Goal: Task Accomplishment & Management: Manage account settings

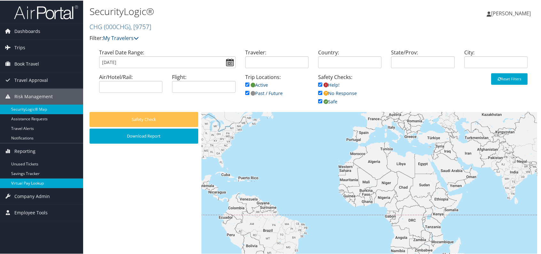
click at [27, 181] on link "Virtual Pay Lookup" at bounding box center [41, 183] width 83 height 10
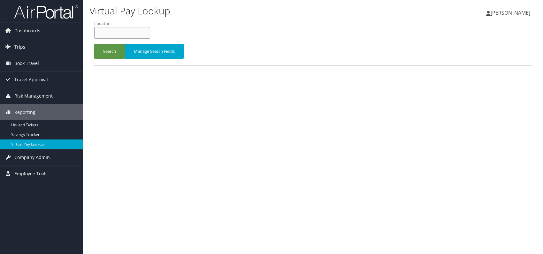
paste input "CIIEVP"
drag, startPoint x: 108, startPoint y: 32, endPoint x: 113, endPoint y: 33, distance: 4.8
click at [108, 31] on input "CIIEVP" at bounding box center [122, 33] width 56 height 12
type input "CIIEVP"
click at [109, 52] on button "Search" at bounding box center [109, 51] width 31 height 15
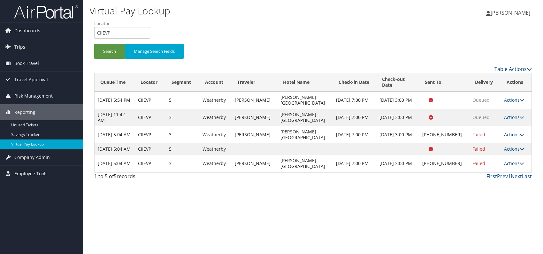
click at [511, 161] on link "Actions" at bounding box center [514, 163] width 20 height 6
click at [490, 186] on link "Logs" at bounding box center [493, 183] width 55 height 11
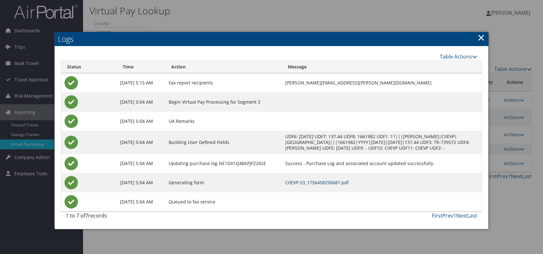
click at [333, 185] on link "CIIEVP-S3_1756458250687.pdf" at bounding box center [317, 182] width 64 height 6
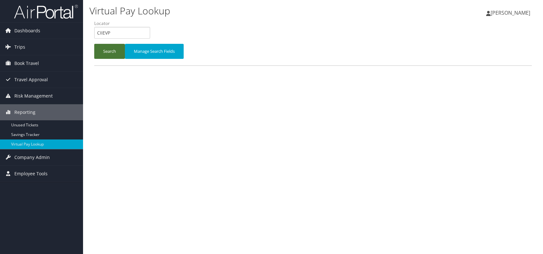
click at [105, 44] on button "Search" at bounding box center [109, 51] width 31 height 15
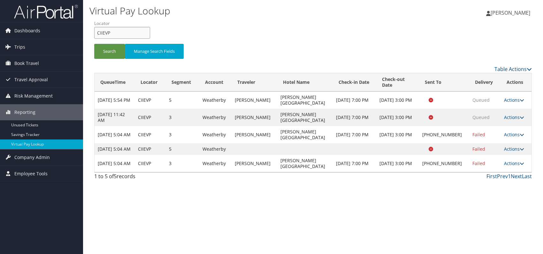
drag, startPoint x: 103, startPoint y: 35, endPoint x: 95, endPoint y: 34, distance: 8.3
click at [95, 34] on input "CIIEVP" at bounding box center [122, 33] width 56 height 12
paste input "HPBQPY"
click at [107, 47] on button "Search" at bounding box center [109, 51] width 31 height 15
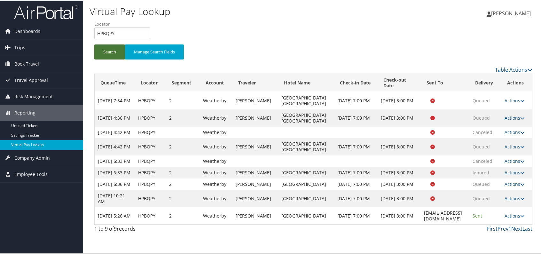
scroll to position [4, 0]
drag, startPoint x: 118, startPoint y: 30, endPoint x: 93, endPoint y: 30, distance: 24.9
click at [94, 30] on form "QueueTime Locator HPBQPY Segment Account Traveler Hotel Name Check-in Date Chec…" at bounding box center [313, 42] width 438 height 45
paste input "YGKLBB"
click at [103, 50] on button "Search" at bounding box center [109, 51] width 31 height 15
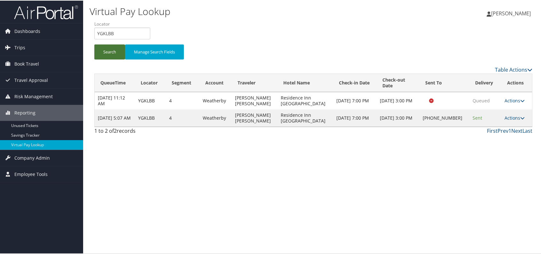
scroll to position [0, 0]
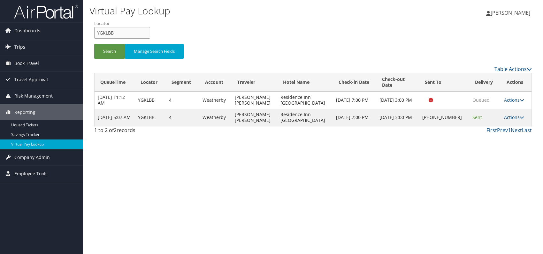
drag, startPoint x: 105, startPoint y: 33, endPoint x: 96, endPoint y: 34, distance: 8.7
click at [96, 34] on input "YGKLBB" at bounding box center [122, 33] width 56 height 12
paste input "OYCRAW"
click at [106, 52] on button "Search" at bounding box center [109, 51] width 31 height 15
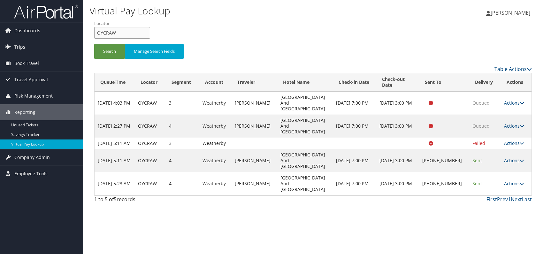
click at [94, 32] on form "QueueTime Locator OYCRAW Segment Account Traveler Hotel Name Check-in Date Chec…" at bounding box center [313, 42] width 438 height 45
paste input "JTPSSC"
type input "JTPSSC"
click at [105, 52] on button "Search" at bounding box center [109, 51] width 31 height 15
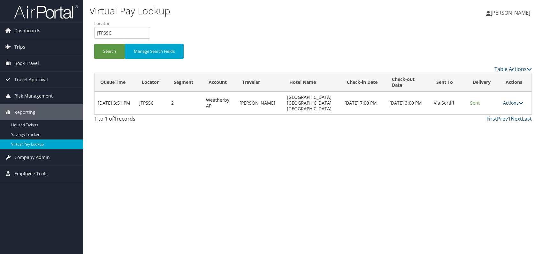
drag, startPoint x: 520, startPoint y: 94, endPoint x: 513, endPoint y: 100, distance: 9.0
click at [520, 101] on icon at bounding box center [521, 103] width 4 height 4
click at [496, 114] on link "Logs" at bounding box center [500, 114] width 40 height 11
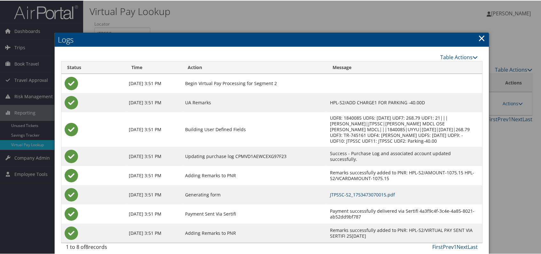
click at [361, 196] on link "JTPSSC-S2_1753473070015.pdf" at bounding box center [362, 194] width 65 height 6
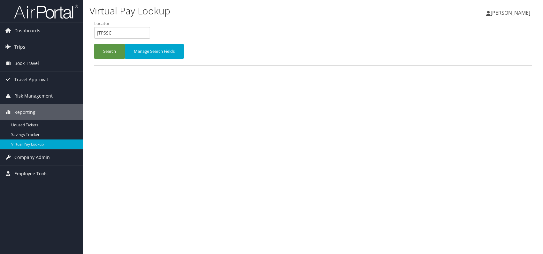
click at [96, 31] on input "JTPSSC" at bounding box center [122, 33] width 56 height 12
type input "CIIEVP"
click at [107, 49] on button "Search" at bounding box center [109, 51] width 31 height 15
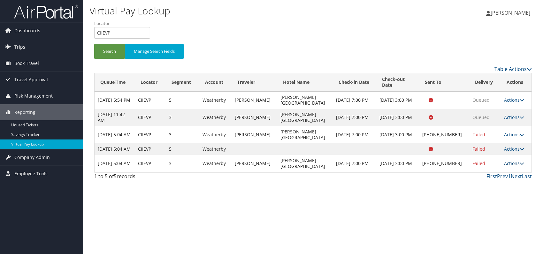
click at [514, 163] on link "Actions" at bounding box center [514, 163] width 20 height 6
click at [491, 186] on link "Logs" at bounding box center [493, 183] width 55 height 11
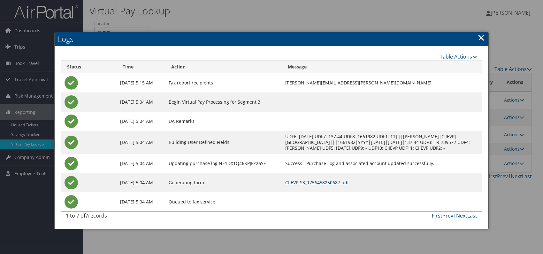
click at [344, 185] on link "CIIEVP-S3_1756458250687.pdf" at bounding box center [317, 182] width 64 height 6
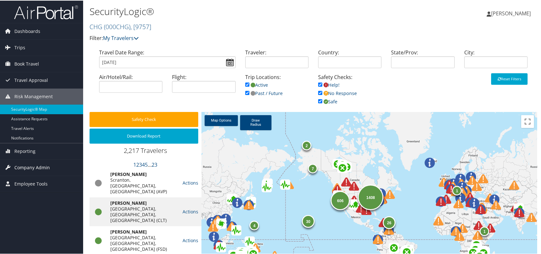
click at [36, 163] on span "Company Admin" at bounding box center [31, 167] width 35 height 16
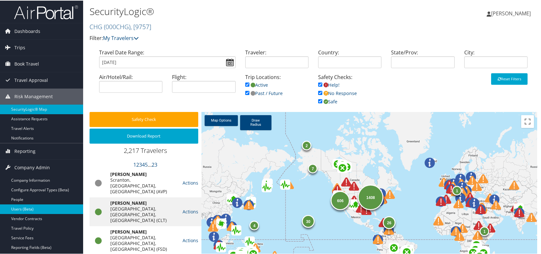
drag, startPoint x: 37, startPoint y: 209, endPoint x: 59, endPoint y: 211, distance: 21.5
click at [38, 209] on link "Users (Beta)" at bounding box center [41, 209] width 83 height 10
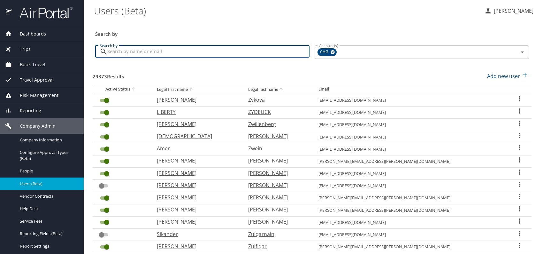
paste input "[EMAIL_ADDRESS][DOMAIN_NAME]"
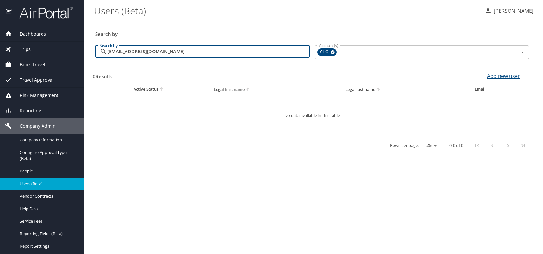
type input "[EMAIL_ADDRESS][DOMAIN_NAME]"
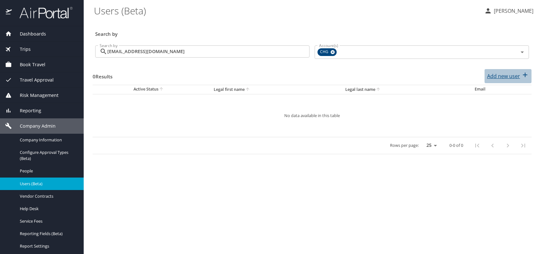
click at [506, 78] on p "Add new user" at bounding box center [503, 76] width 33 height 8
select select "US"
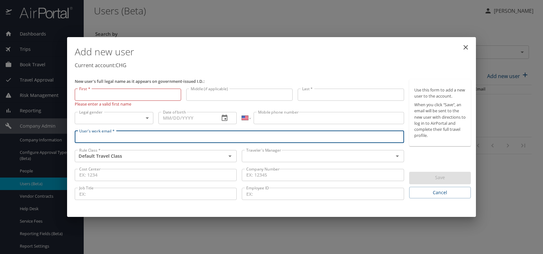
paste input "[EMAIL_ADDRESS][DOMAIN_NAME]"
type input "[EMAIL_ADDRESS][DOMAIN_NAME]"
click at [292, 157] on input "text" at bounding box center [313, 156] width 139 height 8
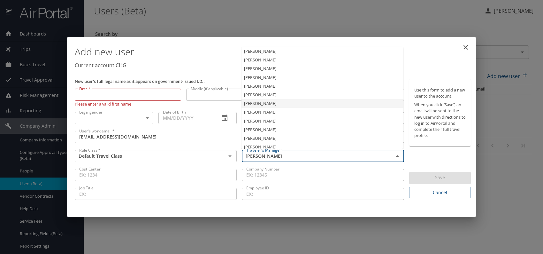
click at [276, 103] on li "[PERSON_NAME]" at bounding box center [323, 103] width 162 height 9
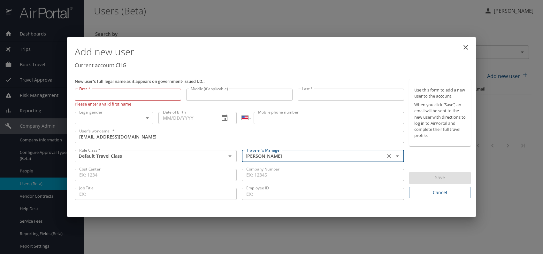
type input "[PERSON_NAME]"
click at [143, 120] on body "Dashboards AirPortal 360™ Manager My Travel Dashboard Trips Airtinerary® Lookup…" at bounding box center [271, 127] width 543 height 254
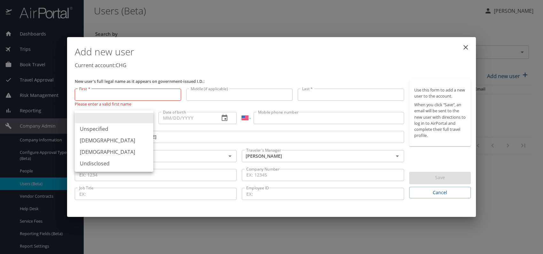
click at [114, 153] on li "[DEMOGRAPHIC_DATA]" at bounding box center [114, 152] width 79 height 12
type input "[DEMOGRAPHIC_DATA]"
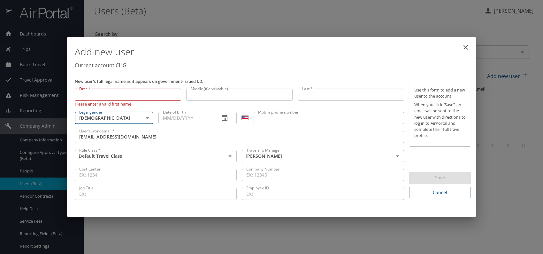
click at [177, 114] on input "Date of birth" at bounding box center [186, 118] width 56 height 12
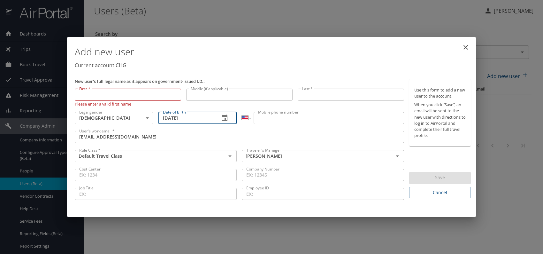
type input "[DATE]"
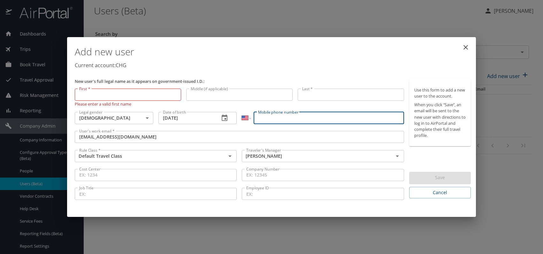
paste input "[PHONE_NUMBER]"
type input "[PHONE_NUMBER]"
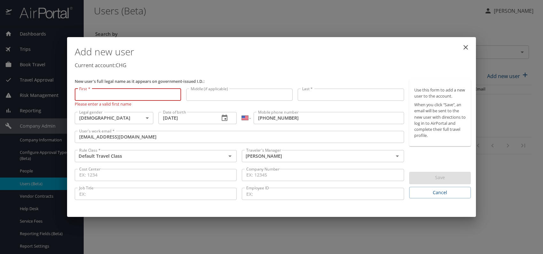
paste input "[PERSON_NAME]"
click at [91, 94] on input "[PERSON_NAME]" at bounding box center [128, 95] width 106 height 12
drag, startPoint x: 92, startPoint y: 96, endPoint x: 167, endPoint y: 101, distance: 75.6
click at [158, 96] on input "[PERSON_NAME]" at bounding box center [128, 95] width 106 height 12
type input "[PERSON_NAME]"
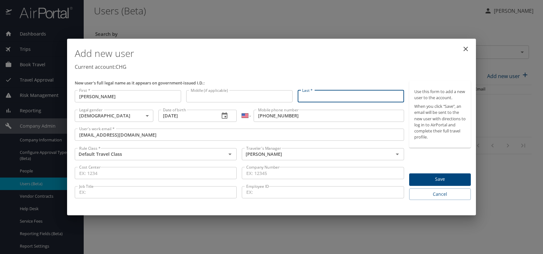
paste input "[PERSON_NAME]"
drag, startPoint x: 328, startPoint y: 96, endPoint x: 332, endPoint y: 97, distance: 4.6
click at [328, 96] on input "[PERSON_NAME]" at bounding box center [351, 96] width 106 height 12
type input "Cook"
click at [333, 71] on div "Add new user Current account: CHG" at bounding box center [272, 59] width 401 height 37
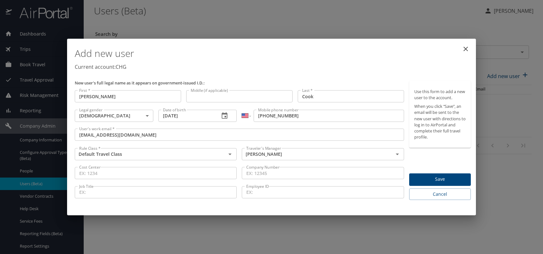
click at [451, 177] on span "Save" at bounding box center [439, 179] width 51 height 8
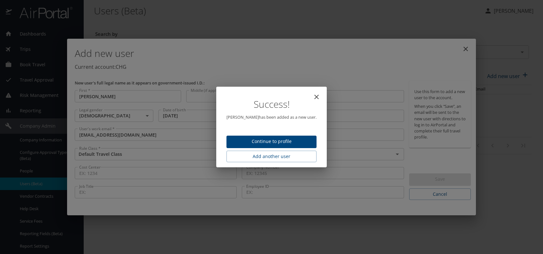
click at [283, 138] on span "Continue to profile" at bounding box center [272, 141] width 80 height 8
select select "US"
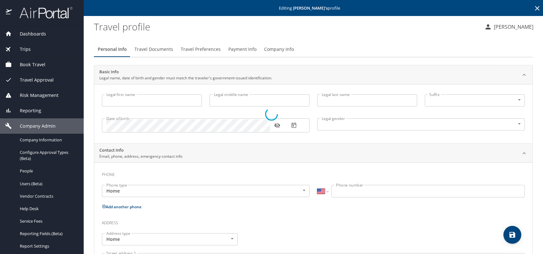
type input "[PERSON_NAME]"
type input "Cook"
type input "[DEMOGRAPHIC_DATA]"
select select "US"
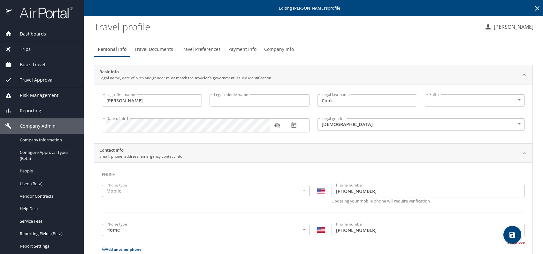
click at [322, 168] on h3 "Phone" at bounding box center [313, 172] width 423 height 11
click at [510, 231] on icon "save" at bounding box center [513, 235] width 8 height 8
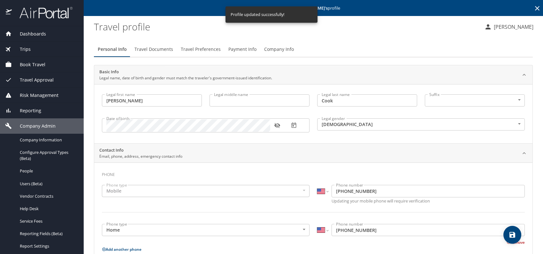
select select "US"
click at [39, 183] on span "Users (Beta)" at bounding box center [48, 184] width 56 height 6
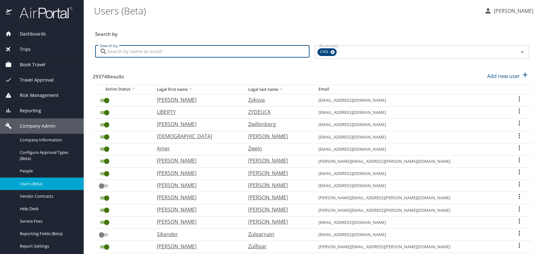
paste input "[EMAIL_ADDRESS][DOMAIN_NAME]"
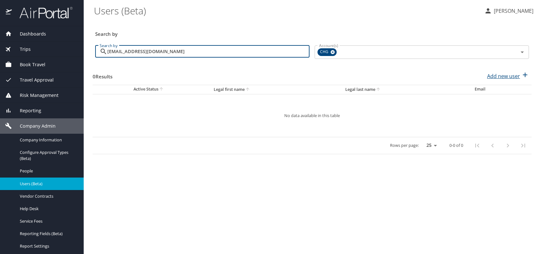
type input "[EMAIL_ADDRESS][DOMAIN_NAME]"
click at [503, 76] on p "Add new user" at bounding box center [503, 76] width 33 height 8
select select "US"
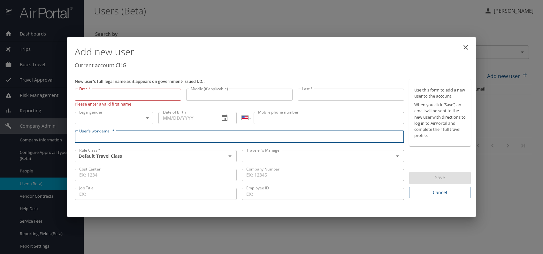
paste input "[EMAIL_ADDRESS][DOMAIN_NAME]"
type input "[EMAIL_ADDRESS][DOMAIN_NAME]"
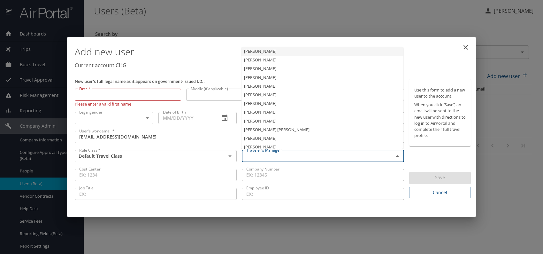
click at [279, 158] on input "text" at bounding box center [313, 156] width 139 height 8
click at [262, 101] on li "[PERSON_NAME]" at bounding box center [323, 103] width 162 height 9
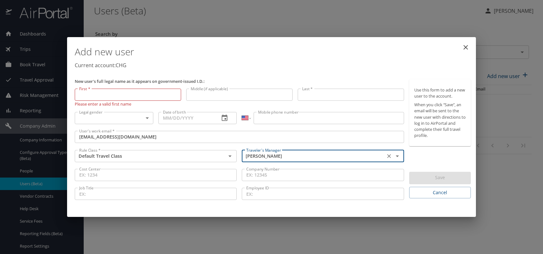
type input "[PERSON_NAME]"
click at [135, 118] on body "Dashboards AirPortal 360™ Manager My Travel Dashboard Trips Airtinerary® Lookup…" at bounding box center [271, 127] width 543 height 254
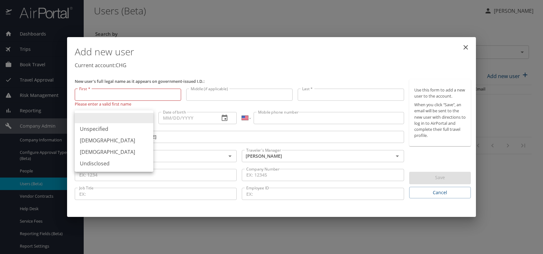
click at [104, 150] on li "[DEMOGRAPHIC_DATA]" at bounding box center [114, 152] width 79 height 12
type input "[DEMOGRAPHIC_DATA]"
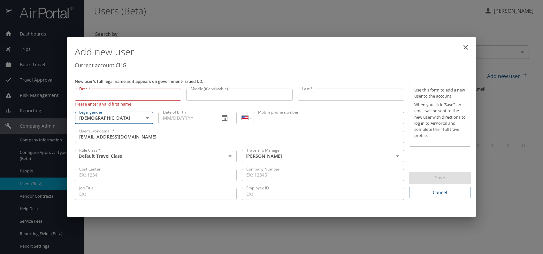
click at [181, 116] on input "Date of birth" at bounding box center [186, 118] width 56 height 12
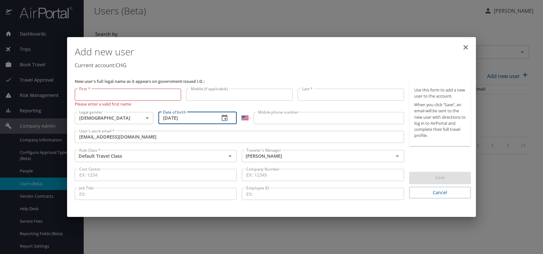
type input "[DATE]"
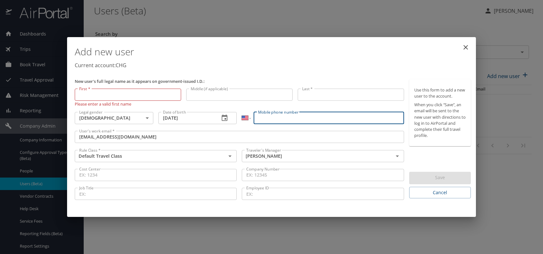
paste input "[PHONE_NUMBER]"
type input "[PHONE_NUMBER]"
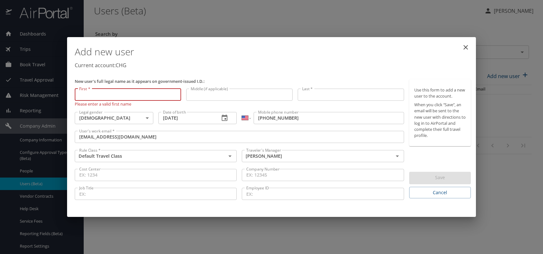
paste input "[PERSON_NAME]"
drag, startPoint x: 99, startPoint y: 93, endPoint x: 163, endPoint y: 94, distance: 63.9
click at [163, 94] on input "[PERSON_NAME]" at bounding box center [128, 95] width 106 height 12
type input "[GEOGRAPHIC_DATA]"
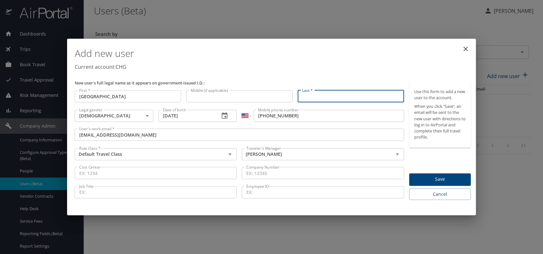
paste input "[PERSON_NAME]"
click at [323, 94] on input "[PERSON_NAME]" at bounding box center [351, 96] width 106 height 12
type input "Nwanety"
click at [367, 67] on p "Current account: CHG" at bounding box center [273, 67] width 396 height 8
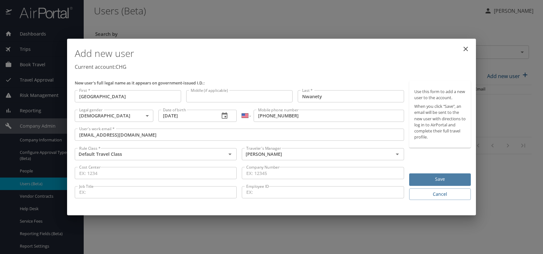
click at [440, 178] on span "Save" at bounding box center [439, 179] width 51 height 8
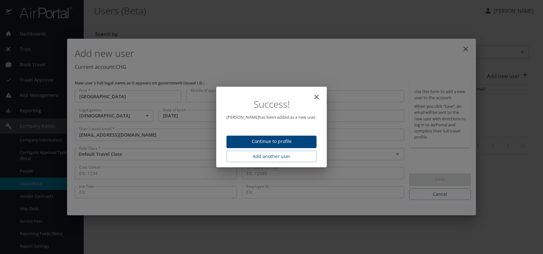
click at [264, 135] on button "Continue to profile" at bounding box center [272, 141] width 90 height 12
select select "US"
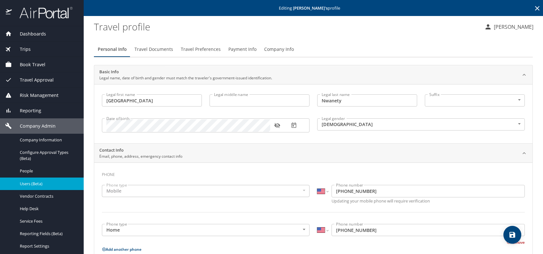
click at [189, 50] on span "Travel Preferences" at bounding box center [201, 49] width 40 height 8
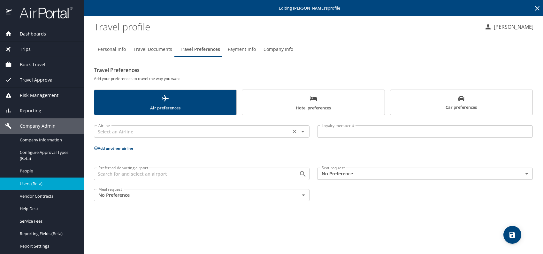
click at [140, 130] on input "text" at bounding box center [192, 131] width 193 height 8
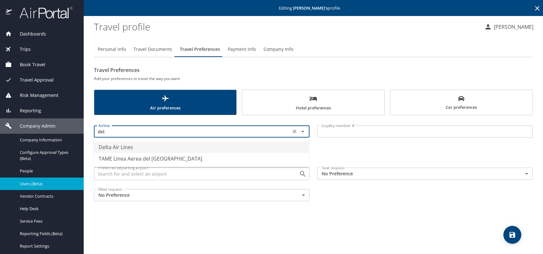
click at [134, 148] on li "Delta Air Lines" at bounding box center [202, 147] width 216 height 12
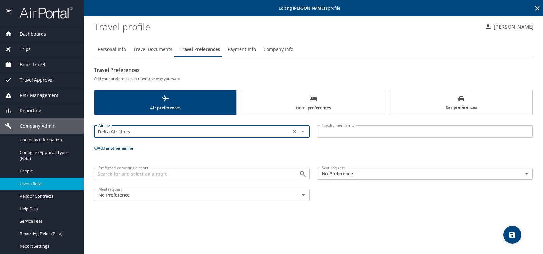
type input "Delta Air Lines"
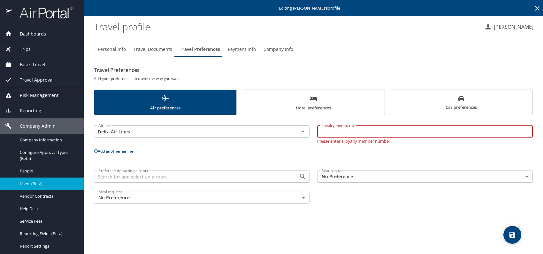
paste input "9553345696"
type input "9553345696"
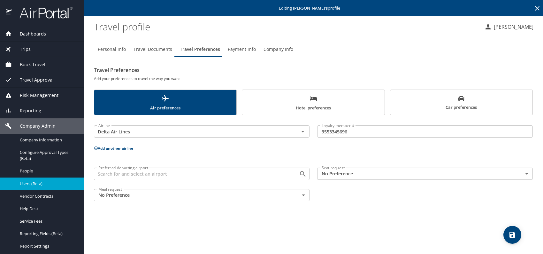
click at [403, 213] on div "Personal Info Travel Documents Travel Preferences Payment Info Company Info Tra…" at bounding box center [313, 144] width 439 height 217
click at [514, 234] on icon "save" at bounding box center [513, 235] width 6 height 6
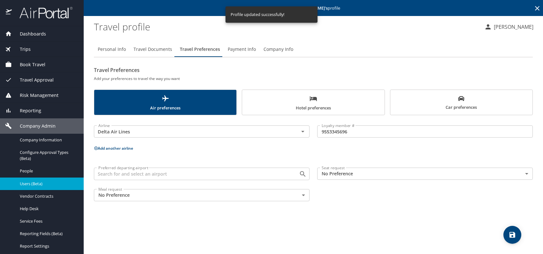
click at [28, 182] on span "Users (Beta)" at bounding box center [48, 184] width 56 height 6
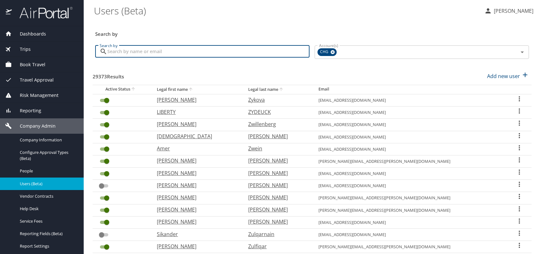
paste input "[EMAIL_ADDRESS][DOMAIN_NAME]"
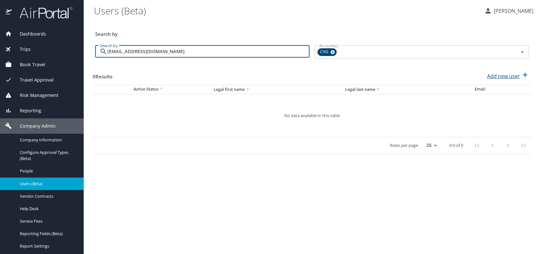
type input "[EMAIL_ADDRESS][DOMAIN_NAME]"
click at [501, 77] on p "Add new user" at bounding box center [503, 76] width 33 height 8
select select "US"
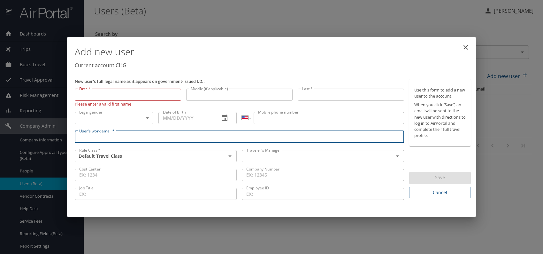
click at [102, 135] on input "User's work email *" at bounding box center [239, 137] width 329 height 12
paste input "[EMAIL_ADDRESS][DOMAIN_NAME]"
type input "[EMAIL_ADDRESS][DOMAIN_NAME]"
click at [282, 153] on input "text" at bounding box center [313, 156] width 139 height 8
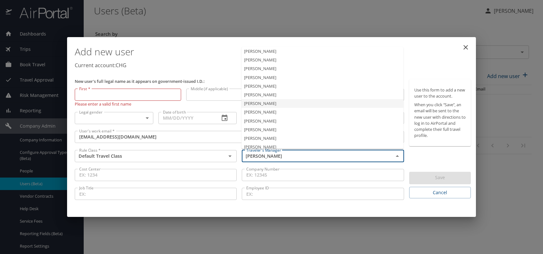
click at [264, 103] on li "[PERSON_NAME]" at bounding box center [323, 103] width 162 height 9
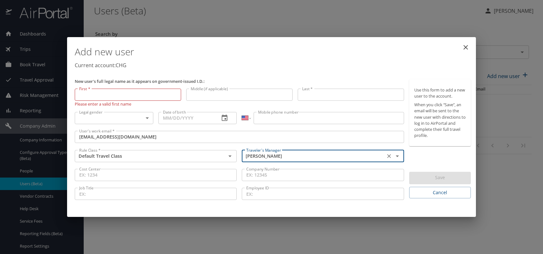
type input "[PERSON_NAME]"
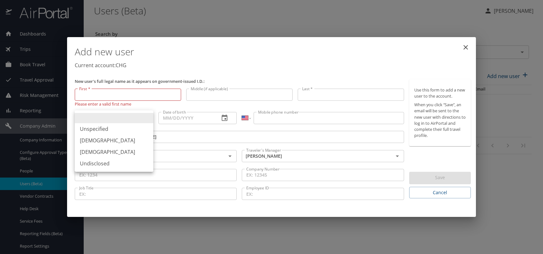
click at [139, 118] on body "Dashboards AirPortal 360™ Manager My Travel Dashboard Trips Airtinerary® Lookup…" at bounding box center [271, 127] width 543 height 254
click at [99, 143] on li "[DEMOGRAPHIC_DATA]" at bounding box center [114, 141] width 79 height 12
type input "[DEMOGRAPHIC_DATA]"
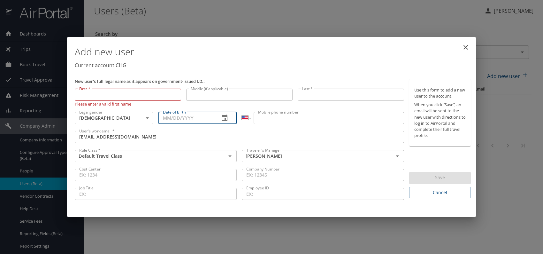
click at [170, 118] on input "Date of birth" at bounding box center [186, 118] width 56 height 12
type input "[DATE]"
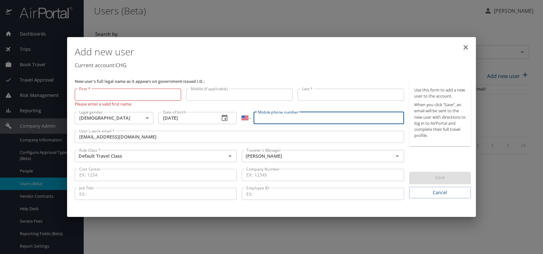
paste input "[PHONE_NUMBER]"
type input "[PHONE_NUMBER]"
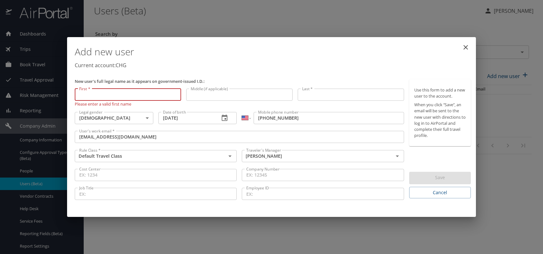
paste input "[PERSON_NAME]"
drag, startPoint x: 88, startPoint y: 95, endPoint x: 139, endPoint y: 95, distance: 51.8
click at [139, 95] on input "[PERSON_NAME]" at bounding box center [128, 95] width 106 height 12
type input "[PERSON_NAME]"
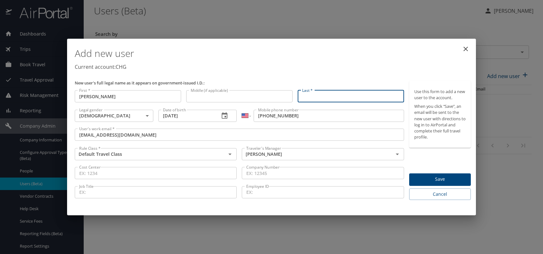
paste input "[PERSON_NAME]"
click at [312, 97] on input "[PERSON_NAME]" at bounding box center [351, 96] width 106 height 12
type input "Grant"
click at [349, 72] on div "Add new user Current account: CHG" at bounding box center [272, 59] width 401 height 37
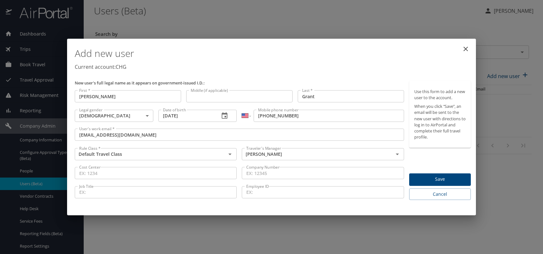
click at [430, 181] on span "Save" at bounding box center [439, 179] width 51 height 8
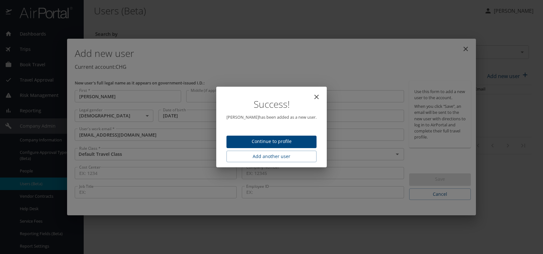
click at [271, 139] on span "Continue to profile" at bounding box center [272, 141] width 80 height 8
select select "US"
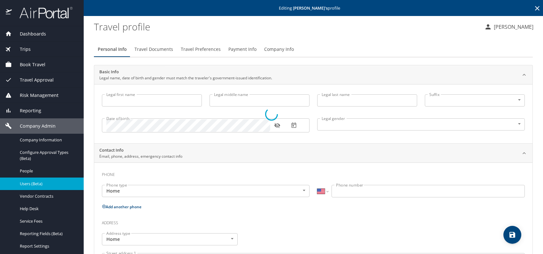
type input "[PERSON_NAME]"
type input "Grant"
type input "[DEMOGRAPHIC_DATA]"
select select "US"
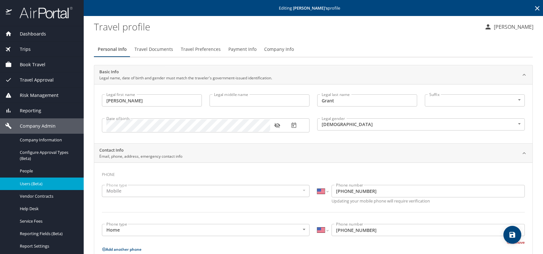
click at [148, 47] on span "Travel Documents" at bounding box center [154, 49] width 39 height 8
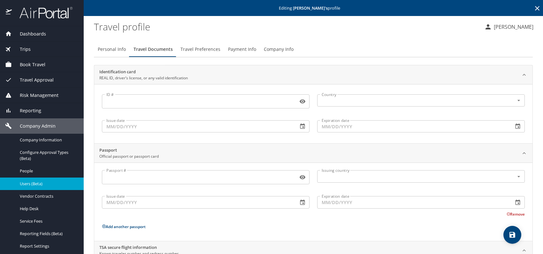
scroll to position [54, 0]
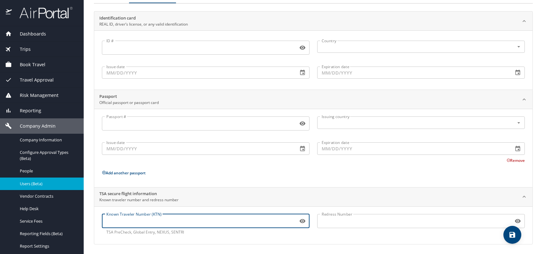
paste input "TT115QQH7"
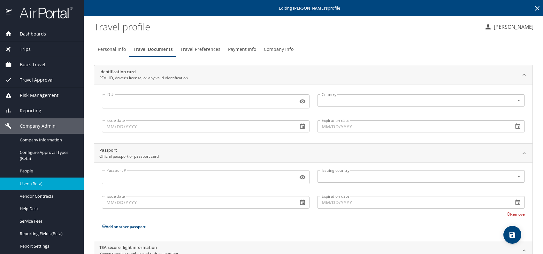
type input "TT115QQH7"
click at [204, 47] on span "Travel Preferences" at bounding box center [201, 49] width 40 height 8
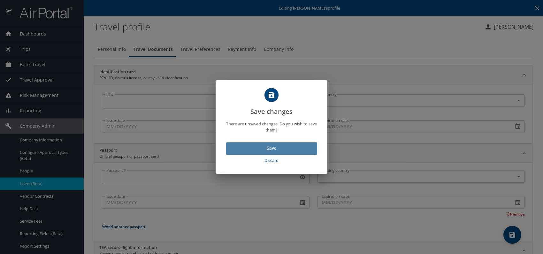
click at [290, 148] on span "Save" at bounding box center [271, 148] width 81 height 8
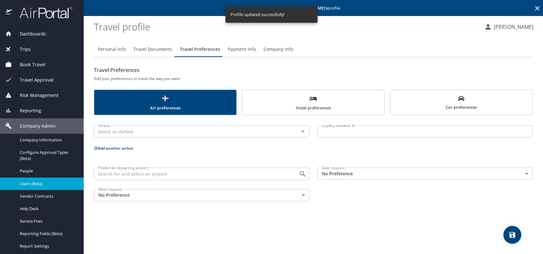
click at [360, 170] on body "Dashboards AirPortal 360™ Manager My Travel Dashboard Trips Airtinerary® Lookup…" at bounding box center [271, 127] width 543 height 254
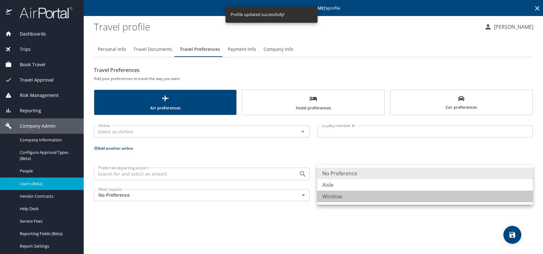
click at [347, 198] on li "Window" at bounding box center [425, 196] width 216 height 12
type input "Window"
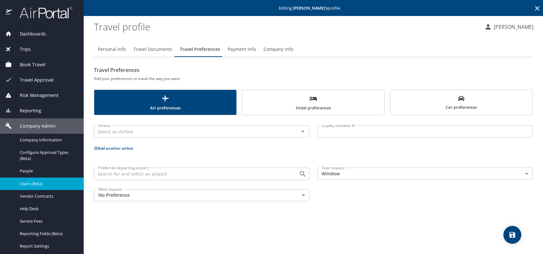
click at [419, 220] on div "Personal Info Travel Documents Travel Preferences Payment Info Company Info Tra…" at bounding box center [313, 144] width 439 height 217
click at [510, 233] on icon "save" at bounding box center [513, 235] width 8 height 8
click at [343, 211] on div "Personal Info Travel Documents Travel Preferences Payment Info Company Info Tra…" at bounding box center [313, 144] width 439 height 217
click at [514, 234] on icon "save" at bounding box center [513, 235] width 6 height 6
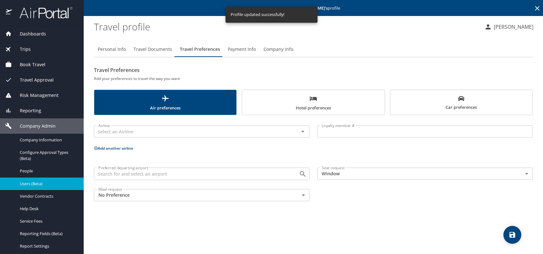
click at [45, 184] on span "Users (Beta)" at bounding box center [48, 184] width 56 height 6
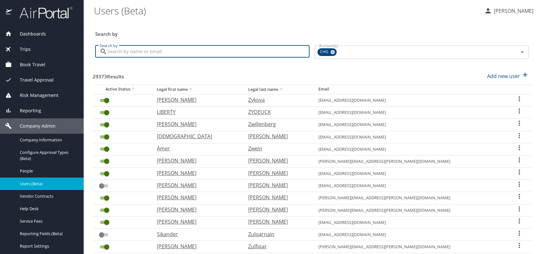
drag, startPoint x: 132, startPoint y: 51, endPoint x: 297, endPoint y: 79, distance: 166.9
click at [277, 81] on div "29373 Results Add new user" at bounding box center [312, 76] width 439 height 24
paste input "[EMAIL_ADDRESS][DOMAIN_NAME]"
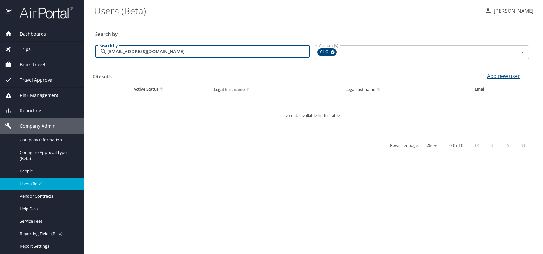
type input "[EMAIL_ADDRESS][DOMAIN_NAME]"
click at [511, 75] on p "Add new user" at bounding box center [503, 76] width 33 height 8
select select "US"
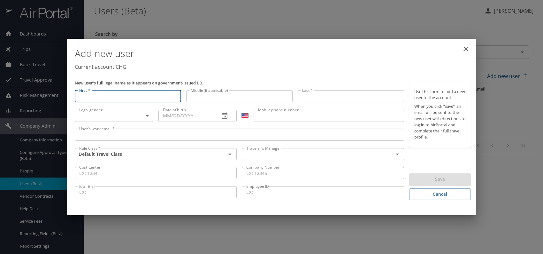
click at [100, 133] on input "User's work email *" at bounding box center [239, 134] width 329 height 12
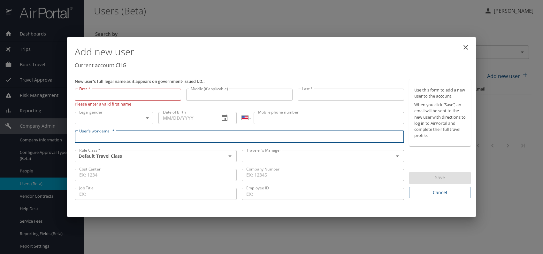
paste input "[EMAIL_ADDRESS][DOMAIN_NAME]"
type input "[EMAIL_ADDRESS][DOMAIN_NAME]"
drag, startPoint x: 279, startPoint y: 155, endPoint x: 284, endPoint y: 155, distance: 5.4
click at [279, 155] on input "text" at bounding box center [313, 156] width 139 height 8
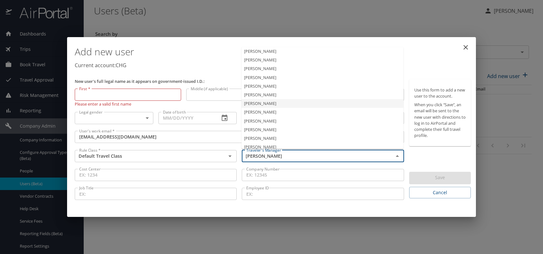
click at [267, 100] on li "[PERSON_NAME]" at bounding box center [323, 103] width 162 height 9
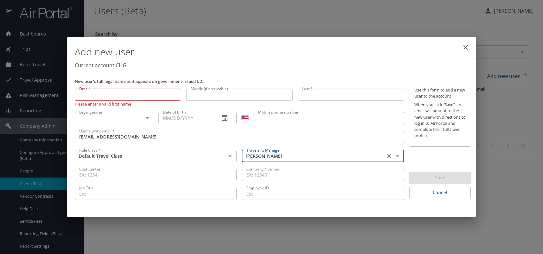
type input "[PERSON_NAME]"
click at [147, 116] on body "Dashboards AirPortal 360™ Manager My Travel Dashboard Trips Airtinerary® Lookup…" at bounding box center [271, 127] width 543 height 254
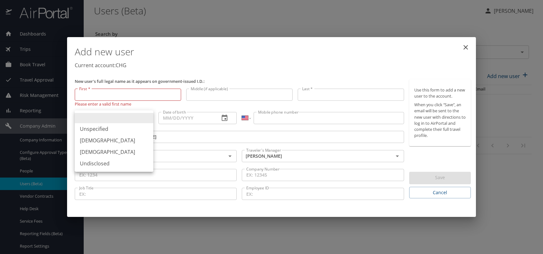
click at [97, 153] on li "[DEMOGRAPHIC_DATA]" at bounding box center [114, 152] width 79 height 12
type input "[DEMOGRAPHIC_DATA]"
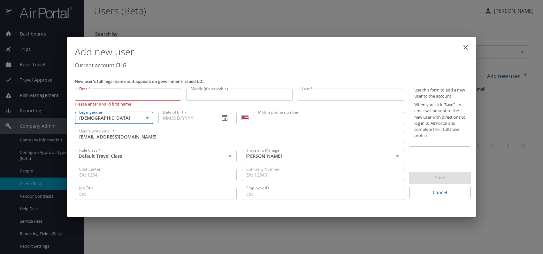
click at [176, 119] on input "Date of birth" at bounding box center [186, 118] width 56 height 12
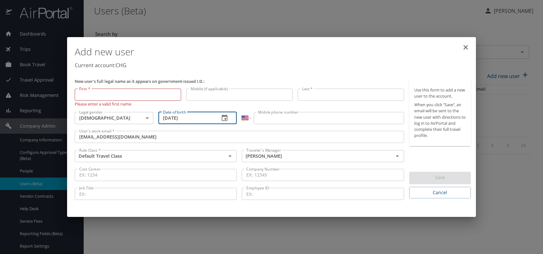
type input "[DATE]"
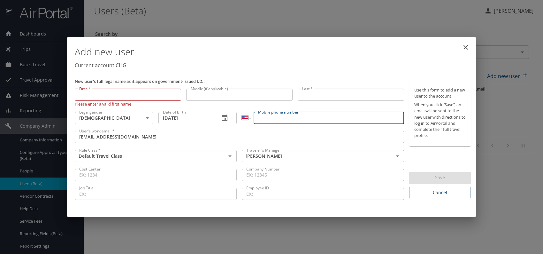
paste input "[PHONE_NUMBER]"
type input "[PHONE_NUMBER]"
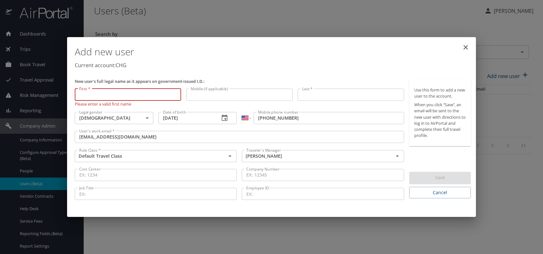
paste input "[PERSON_NAME]"
drag, startPoint x: 92, startPoint y: 94, endPoint x: 141, endPoint y: 94, distance: 49.2
click at [142, 95] on input "[PERSON_NAME]" at bounding box center [128, 95] width 106 height 12
type input "[PERSON_NAME]"
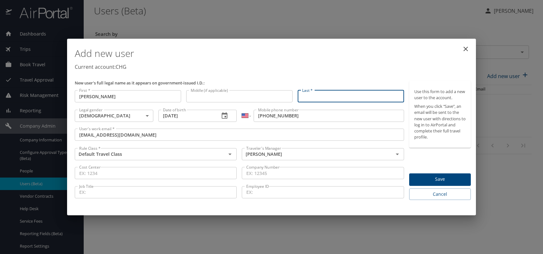
paste input "[PERSON_NAME]"
click at [317, 96] on input "[PERSON_NAME]" at bounding box center [351, 96] width 106 height 12
type input "[PERSON_NAME]"
click at [345, 76] on div "Add new user Current account: CHG" at bounding box center [272, 59] width 401 height 37
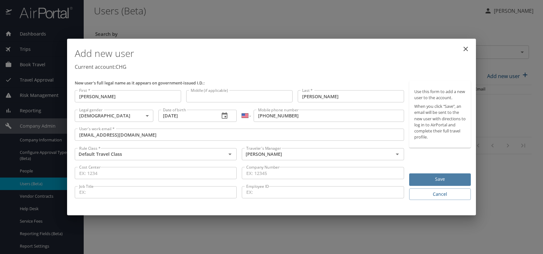
click at [430, 178] on span "Save" at bounding box center [439, 179] width 51 height 8
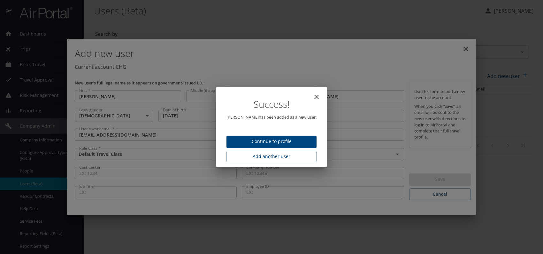
click at [289, 138] on span "Continue to profile" at bounding box center [272, 141] width 80 height 8
select select "US"
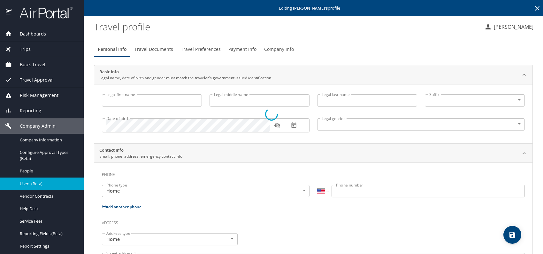
type input "[PERSON_NAME]"
type input "[DEMOGRAPHIC_DATA]"
select select "US"
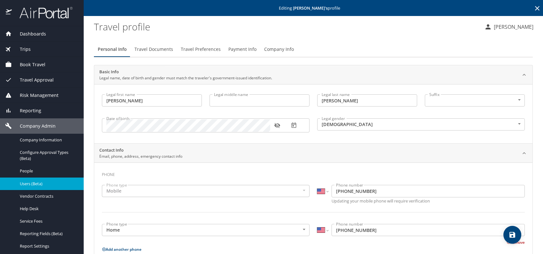
click at [161, 50] on span "Travel Documents" at bounding box center [154, 49] width 39 height 8
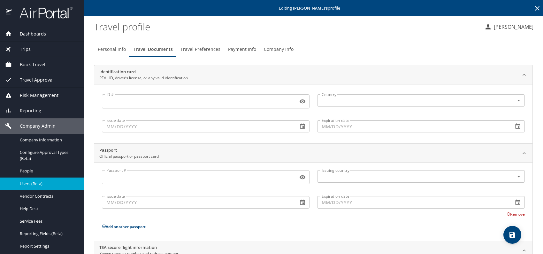
scroll to position [54, 0]
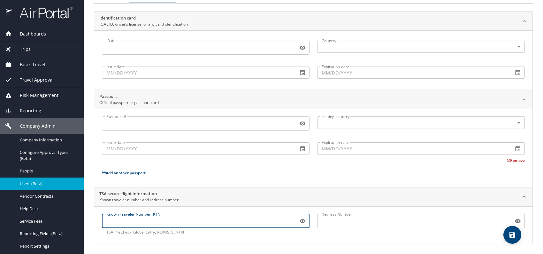
paste input "1514132255"
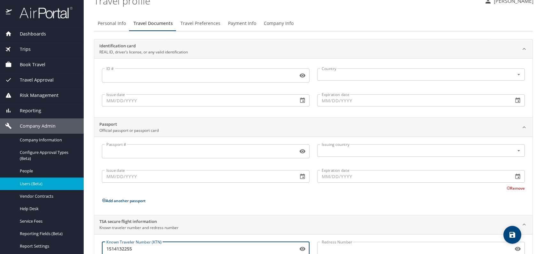
scroll to position [0, 0]
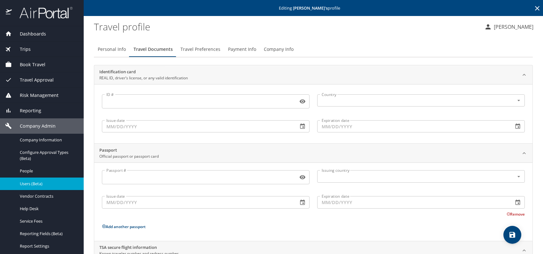
type input "1514132255"
click at [200, 52] on span "Travel Preferences" at bounding box center [201, 49] width 40 height 8
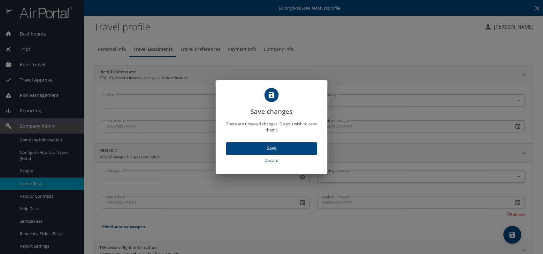
click at [276, 147] on span "Save" at bounding box center [271, 148] width 81 height 8
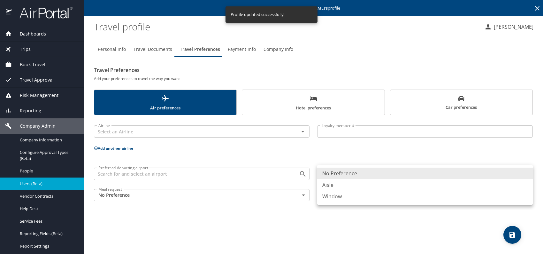
click at [388, 174] on body "Dashboards AirPortal 360™ Manager My Travel Dashboard Trips Airtinerary® Lookup…" at bounding box center [271, 127] width 543 height 254
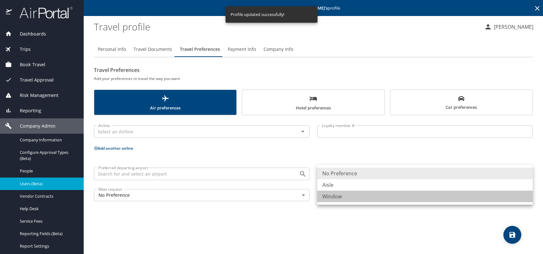
click at [374, 196] on li "Window" at bounding box center [425, 196] width 216 height 12
type input "Window"
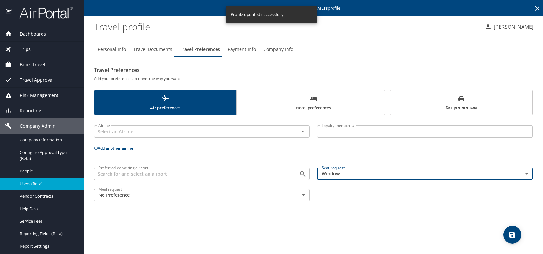
click at [389, 214] on div "Personal Info Travel Documents Travel Preferences Payment Info Company Info Tra…" at bounding box center [313, 144] width 439 height 217
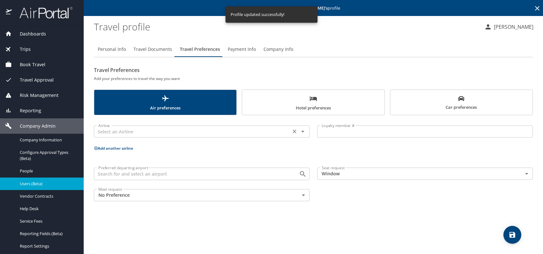
click at [160, 132] on input "text" at bounding box center [192, 131] width 193 height 8
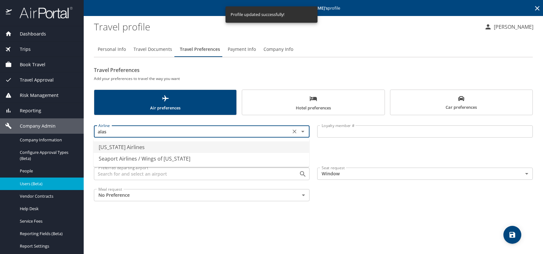
click at [138, 148] on li "[US_STATE] Airlines" at bounding box center [202, 147] width 216 height 12
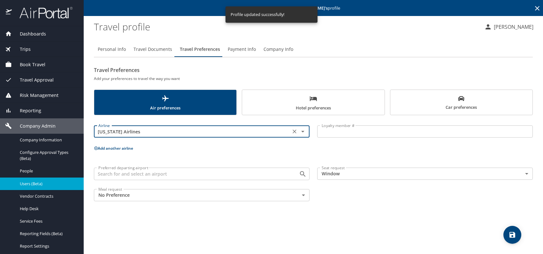
type input "[US_STATE] Airlines"
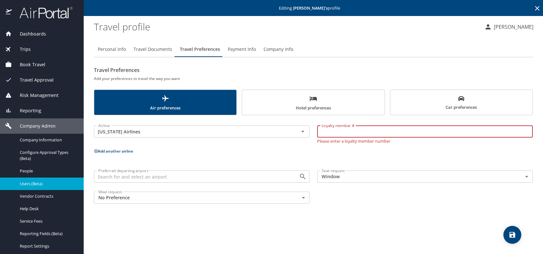
paste input "132238713"
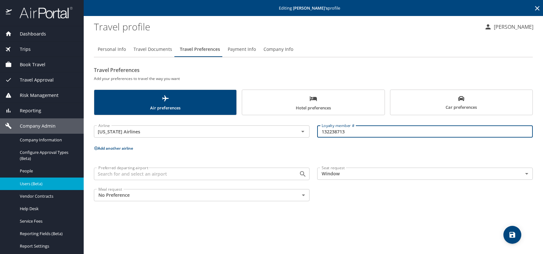
drag, startPoint x: 364, startPoint y: 127, endPoint x: 317, endPoint y: 133, distance: 47.2
click at [317, 133] on div "Loyalty member # 132238713 Loyalty member #" at bounding box center [424, 131] width 223 height 25
paste input "485305310"
type input "485305310"
click at [389, 146] on p "Add another airline" at bounding box center [313, 148] width 439 height 8
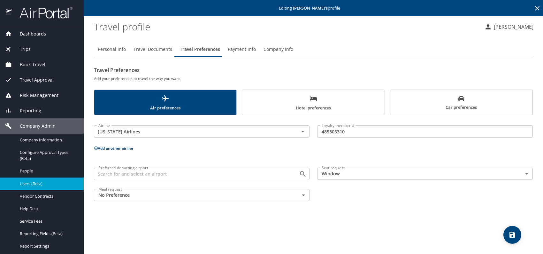
click at [373, 143] on div "Loyalty member # 485305310 Loyalty member #" at bounding box center [424, 131] width 223 height 25
drag, startPoint x: 521, startPoint y: 233, endPoint x: 511, endPoint y: 234, distance: 10.2
click at [521, 233] on div "Personal Info Travel Documents Travel Preferences Payment Info Company Info Tra…" at bounding box center [313, 144] width 439 height 217
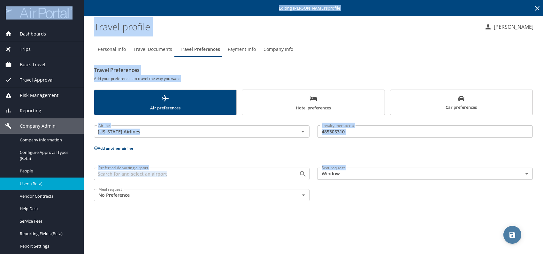
click at [511, 235] on icon "save" at bounding box center [513, 235] width 6 height 6
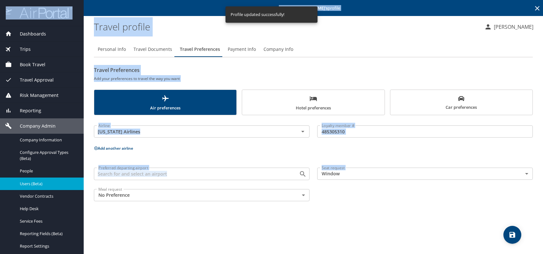
click at [300, 204] on div "Meal request No Preference NotApplicable Meal request" at bounding box center [201, 195] width 223 height 20
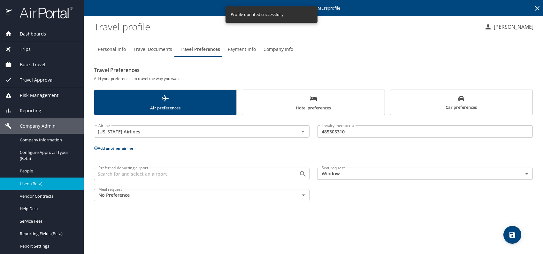
click at [35, 182] on span "Users (Beta)" at bounding box center [48, 184] width 56 height 6
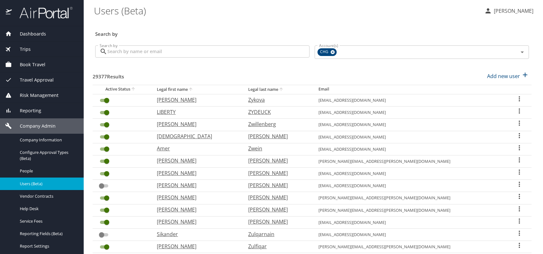
click at [136, 53] on input "Search by" at bounding box center [208, 51] width 202 height 12
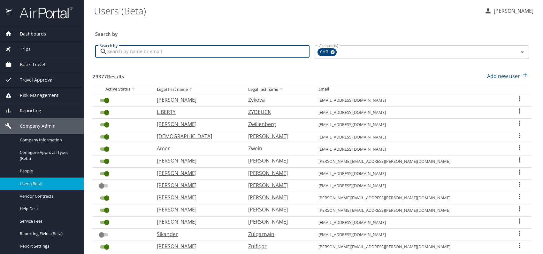
paste input "[EMAIL_ADDRESS][DOMAIN_NAME]"
click at [119, 51] on input "[EMAIL_ADDRESS][DOMAIN_NAME]" at bounding box center [208, 51] width 202 height 12
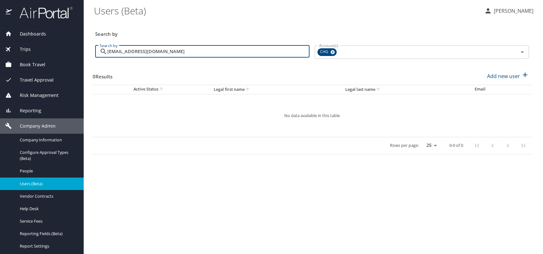
type input "[EMAIL_ADDRESS][DOMAIN_NAME]"
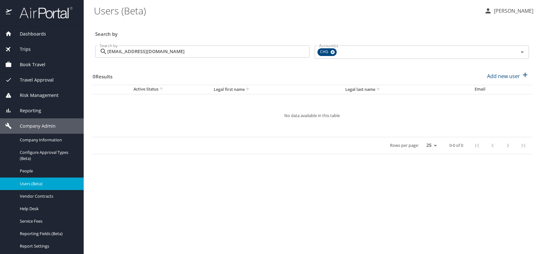
click at [238, 20] on div "Search by" at bounding box center [312, 29] width 439 height 21
click at [496, 75] on p "Add new user" at bounding box center [503, 76] width 33 height 8
select select "US"
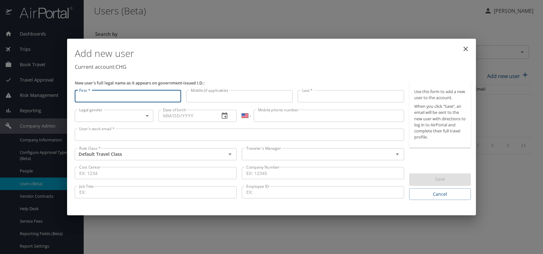
click at [113, 133] on input "User's work email *" at bounding box center [239, 134] width 329 height 12
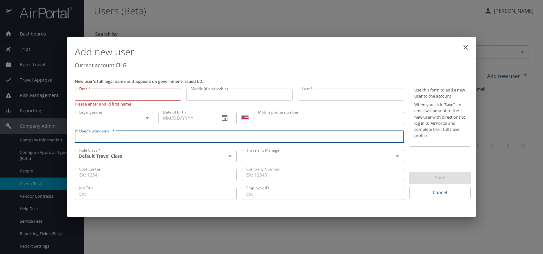
paste input "[EMAIL_ADDRESS][DOMAIN_NAME]"
click at [89, 136] on input "[EMAIL_ADDRESS][DOMAIN_NAME]" at bounding box center [239, 137] width 329 height 12
click at [90, 136] on input "[EMAIL_ADDRESS][DOMAIN_NAME]" at bounding box center [239, 137] width 329 height 12
type input "[EMAIL_ADDRESS][DOMAIN_NAME]"
click at [283, 153] on input "text" at bounding box center [313, 156] width 139 height 8
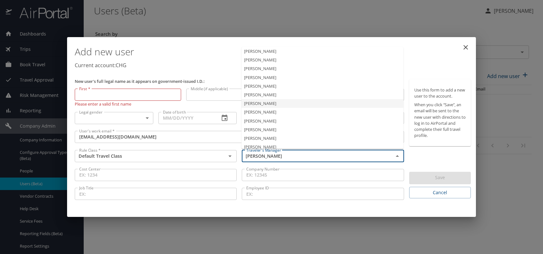
click at [263, 102] on li "[PERSON_NAME]" at bounding box center [323, 103] width 162 height 9
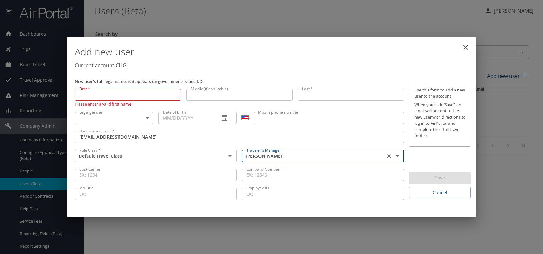
type input "[PERSON_NAME]"
click at [129, 117] on body "Dashboards AirPortal 360™ Manager My Travel Dashboard Trips Airtinerary® Lookup…" at bounding box center [271, 127] width 543 height 254
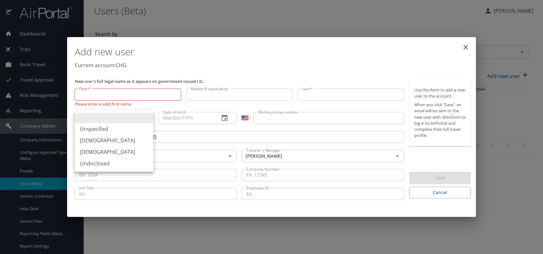
click at [97, 153] on li "[DEMOGRAPHIC_DATA]" at bounding box center [114, 152] width 79 height 12
type input "[DEMOGRAPHIC_DATA]"
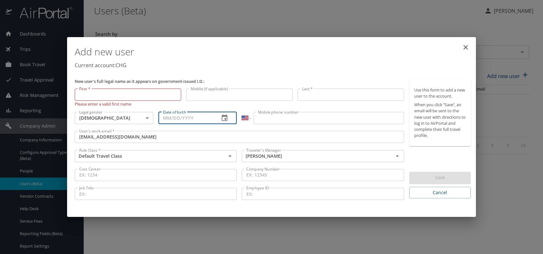
click at [183, 118] on input "Date of birth" at bounding box center [186, 118] width 56 height 12
type input "[DATE]"
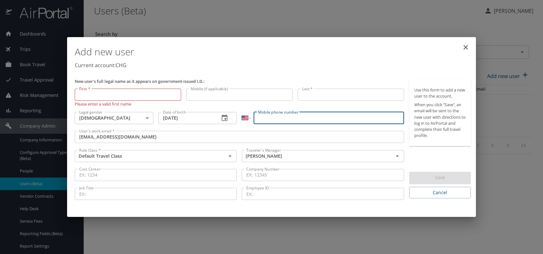
paste input "[PHONE_NUMBER]"
type input "[PHONE_NUMBER]"
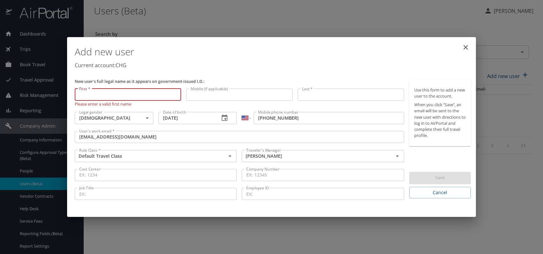
paste input "[PERSON_NAME]"
drag, startPoint x: 92, startPoint y: 94, endPoint x: 160, endPoint y: 96, distance: 68.1
click at [160, 96] on input "[PERSON_NAME]" at bounding box center [128, 95] width 106 height 12
type input "[PERSON_NAME]"
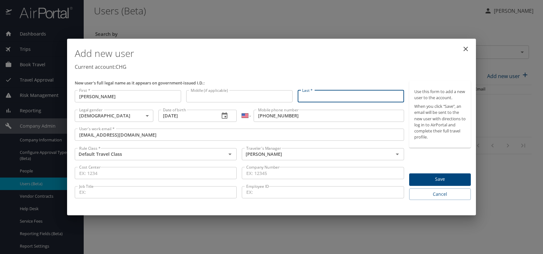
paste input "[PERSON_NAME]"
click at [317, 96] on input "[PERSON_NAME]" at bounding box center [351, 96] width 106 height 12
type input "[PERSON_NAME]"
click at [359, 73] on div "Add new user Current account: CHG" at bounding box center [272, 59] width 401 height 37
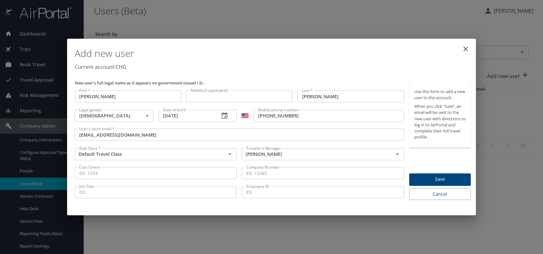
click at [421, 180] on span "Save" at bounding box center [439, 179] width 51 height 8
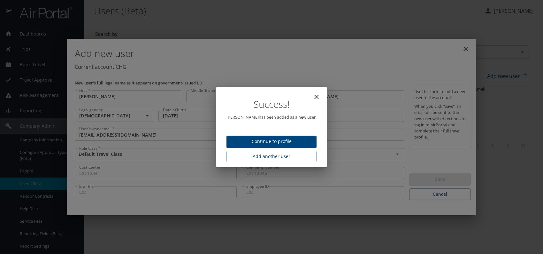
click at [269, 137] on span "Continue to profile" at bounding box center [272, 141] width 80 height 8
select select "US"
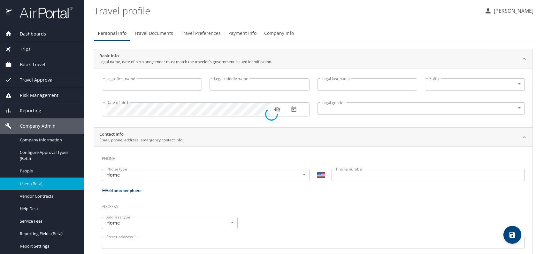
click at [205, 31] on div at bounding box center [271, 114] width 543 height 279
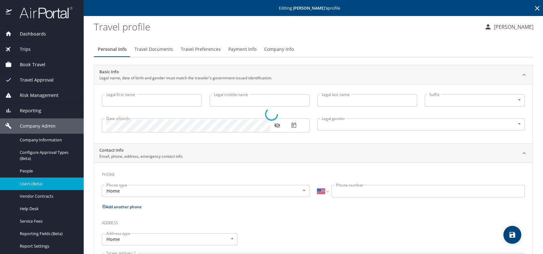
type input "[PERSON_NAME]"
type input "[DEMOGRAPHIC_DATA]"
select select "US"
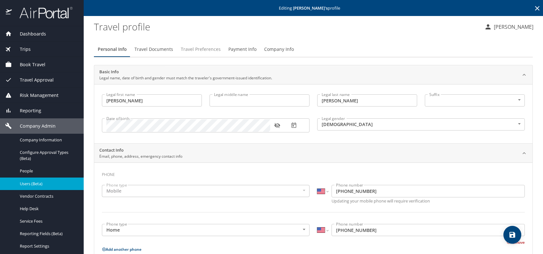
click at [207, 45] on span "Travel Preferences" at bounding box center [201, 49] width 40 height 8
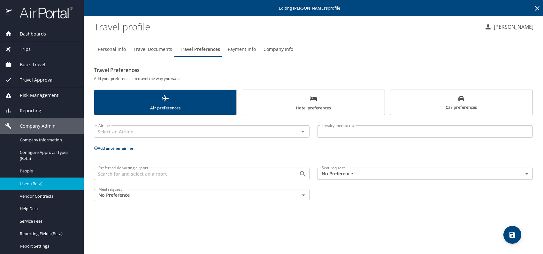
click at [315, 99] on icon "scrollable force tabs example" at bounding box center [313, 98] width 7 height 5
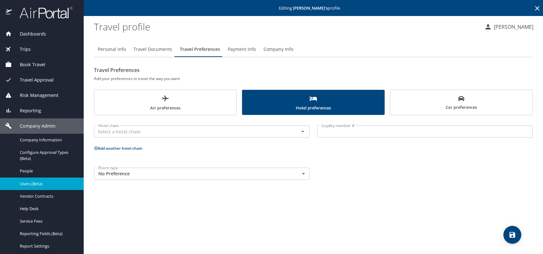
click at [131, 173] on body "Dashboards AirPortal 360™ Manager My Travel Dashboard Trips Airtinerary® Lookup…" at bounding box center [271, 127] width 543 height 254
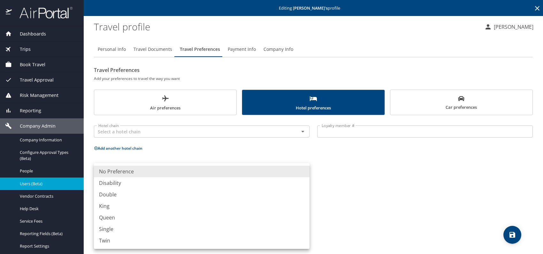
drag, startPoint x: 118, startPoint y: 207, endPoint x: 140, endPoint y: 202, distance: 22.4
click at [118, 207] on li "King" at bounding box center [202, 206] width 216 height 12
type input "King"
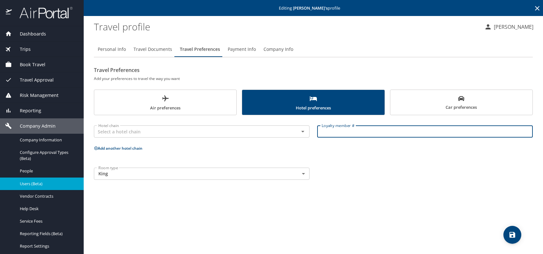
paste input "338016296"
type input "338016296"
click at [165, 129] on input "text" at bounding box center [192, 131] width 193 height 8
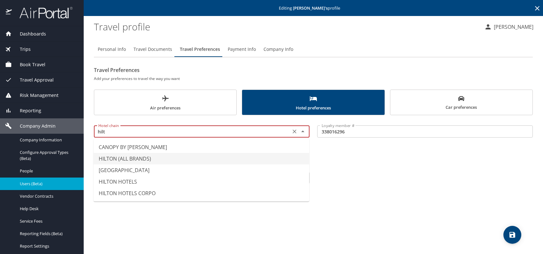
click at [135, 156] on li "HILTON (ALL BRANDS)" at bounding box center [202, 159] width 216 height 12
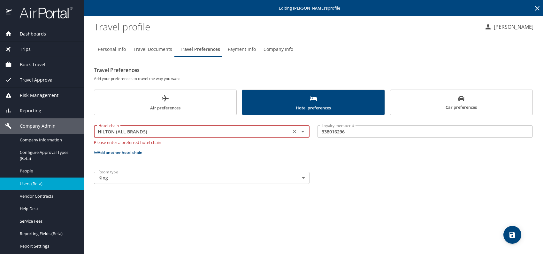
type input "HILTON (ALL BRANDS)"
click at [418, 170] on div "Room type King King Room type" at bounding box center [313, 178] width 447 height 20
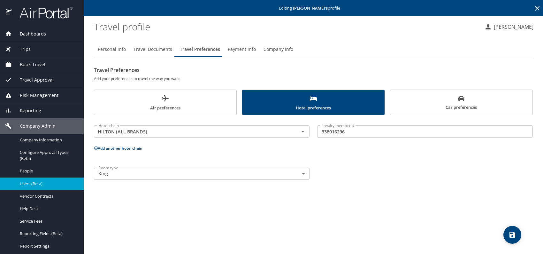
click at [516, 234] on span "save" at bounding box center [513, 235] width 18 height 8
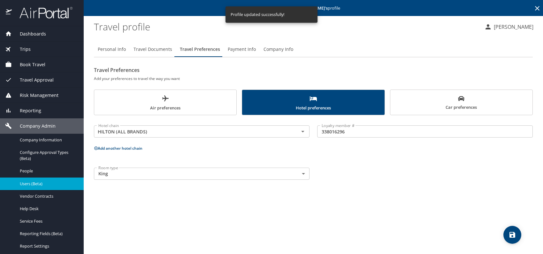
click at [36, 184] on span "Users (Beta)" at bounding box center [48, 184] width 56 height 6
